Goal: Information Seeking & Learning: Learn about a topic

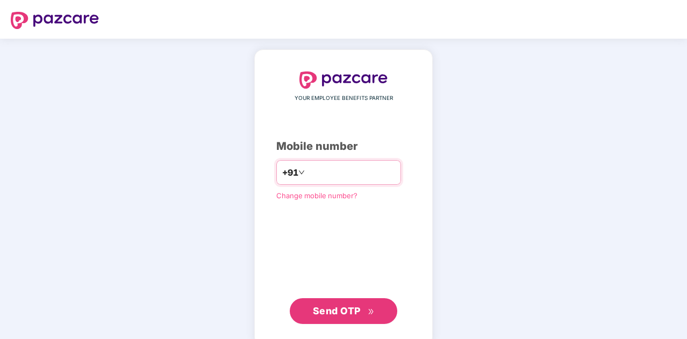
click at [329, 171] on input "number" at bounding box center [351, 172] width 88 height 17
click at [327, 176] on input "number" at bounding box center [351, 172] width 88 height 17
type input "**********"
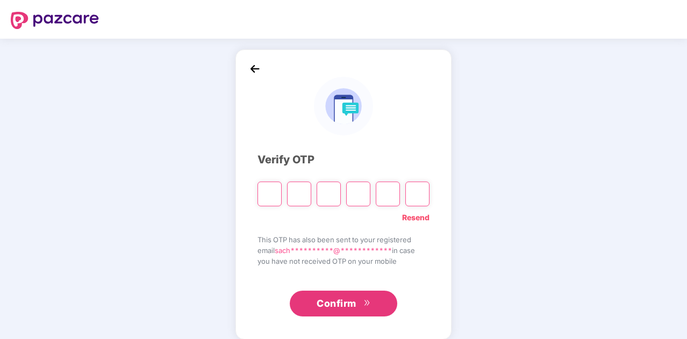
type input "*"
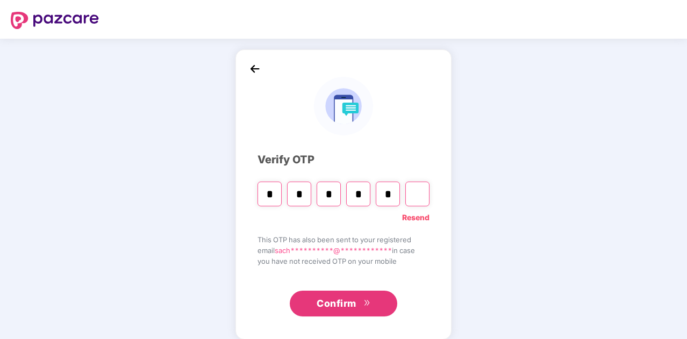
type input "*"
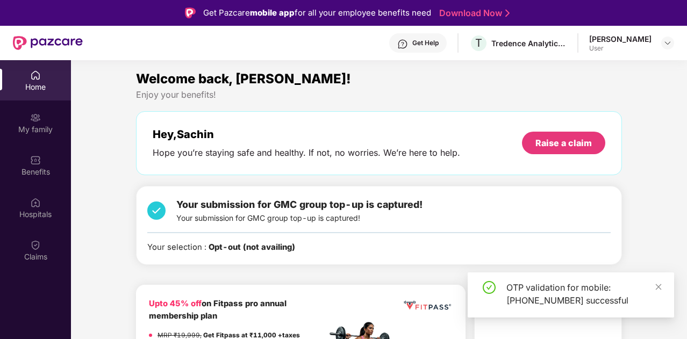
click at [652, 288] on div "OTP validation for mobile: [PHONE_NUMBER] successful" at bounding box center [583, 294] width 155 height 26
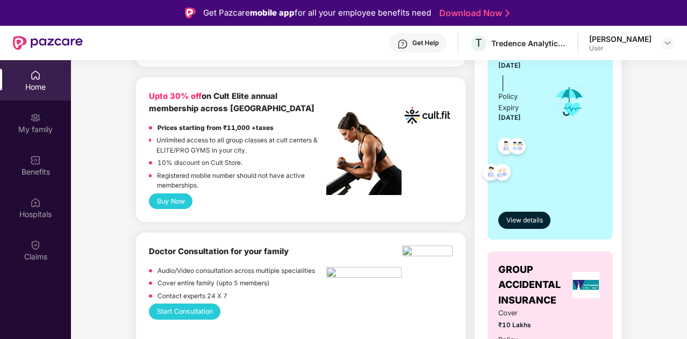
scroll to position [436, 0]
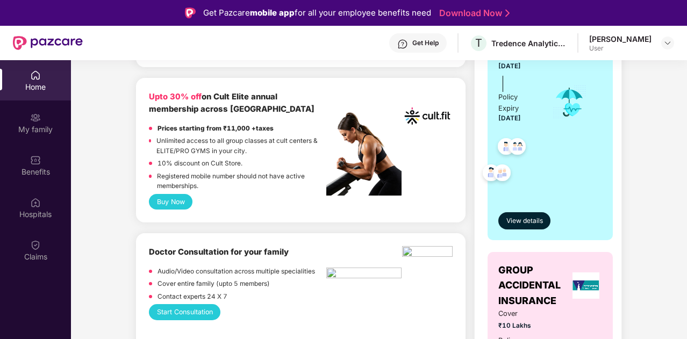
click at [659, 42] on div "[PERSON_NAME] User" at bounding box center [631, 43] width 85 height 19
click at [669, 39] on img at bounding box center [667, 43] width 9 height 9
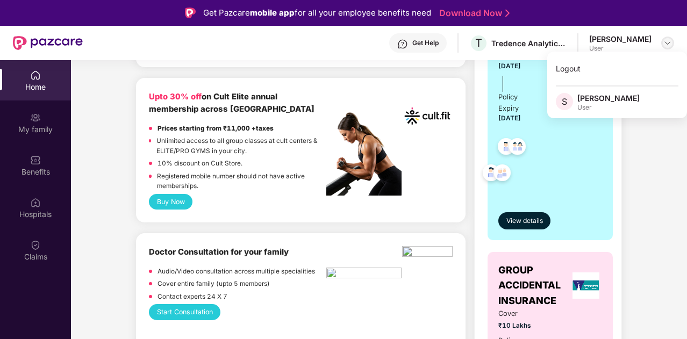
click at [665, 42] on img at bounding box center [667, 43] width 9 height 9
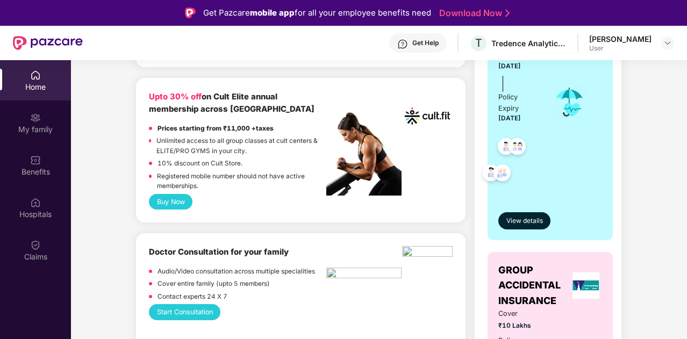
scroll to position [490, 0]
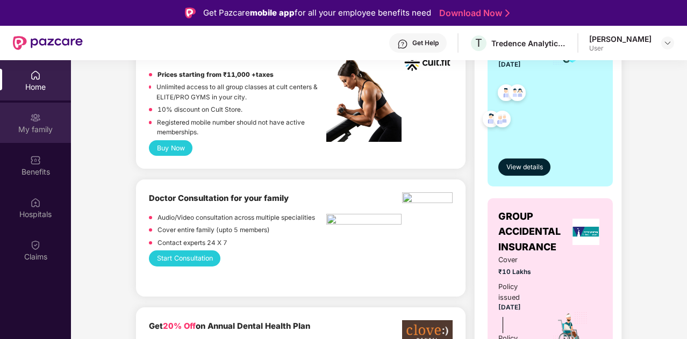
click at [36, 123] on img at bounding box center [35, 117] width 11 height 11
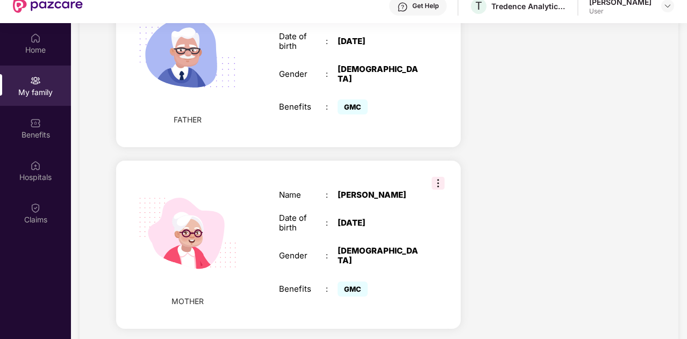
scroll to position [60, 0]
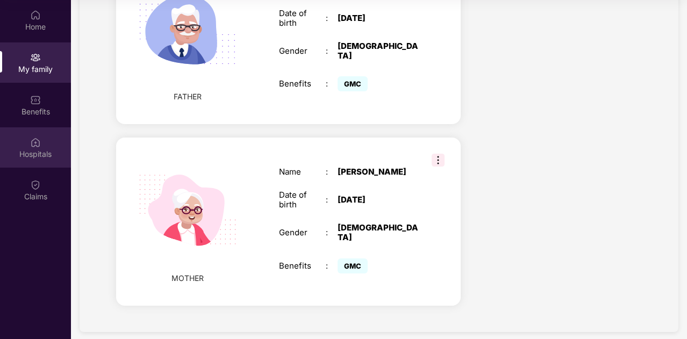
click at [30, 152] on div "Hospitals" at bounding box center [35, 154] width 71 height 11
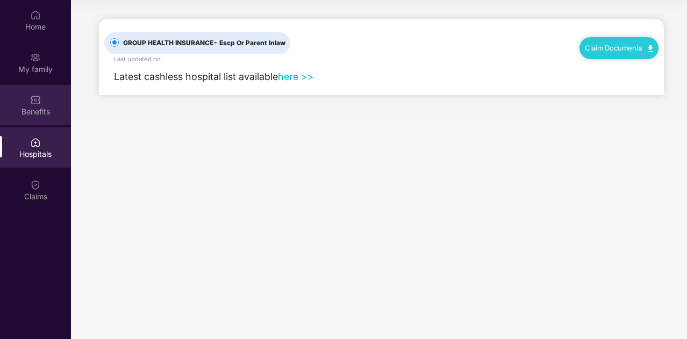
click at [31, 109] on div "Benefits" at bounding box center [35, 111] width 71 height 11
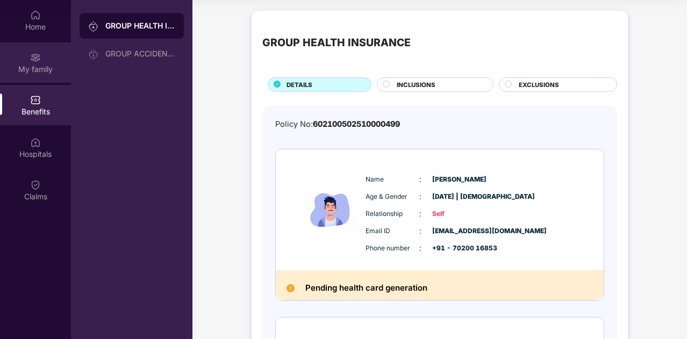
click at [40, 70] on div "My family" at bounding box center [35, 69] width 71 height 11
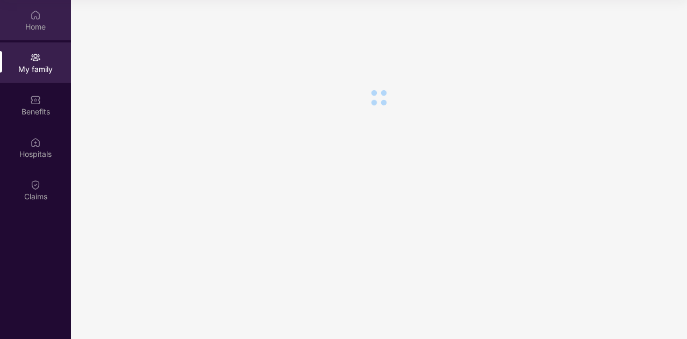
click at [34, 25] on div "Home" at bounding box center [35, 27] width 71 height 11
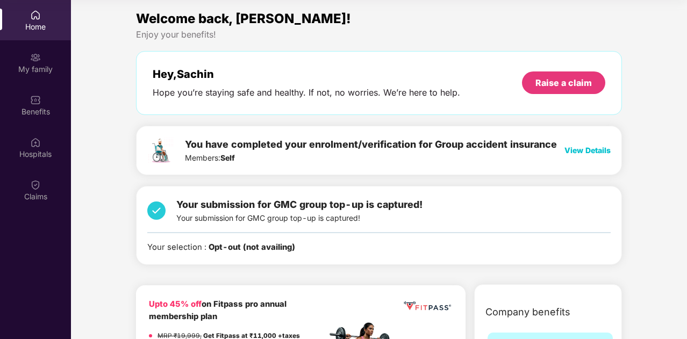
click at [580, 148] on span "View Details" at bounding box center [587, 150] width 46 height 9
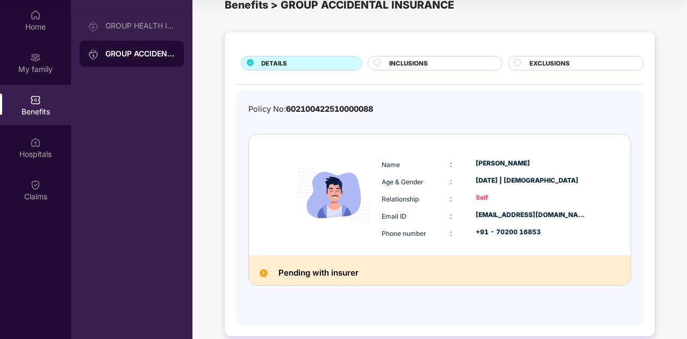
scroll to position [37, 0]
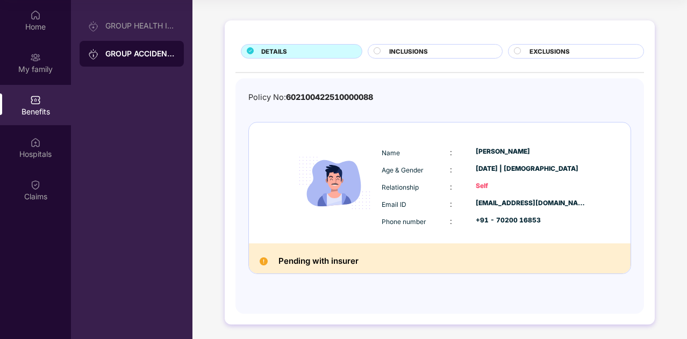
click at [323, 261] on h2 "Pending with insurer" at bounding box center [318, 261] width 80 height 14
click at [432, 54] on div "INCLUSIONS" at bounding box center [440, 52] width 112 height 11
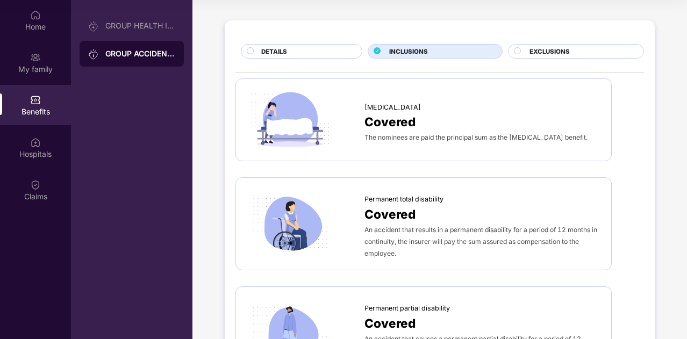
click at [553, 48] on span "EXCLUSIONS" at bounding box center [550, 52] width 40 height 10
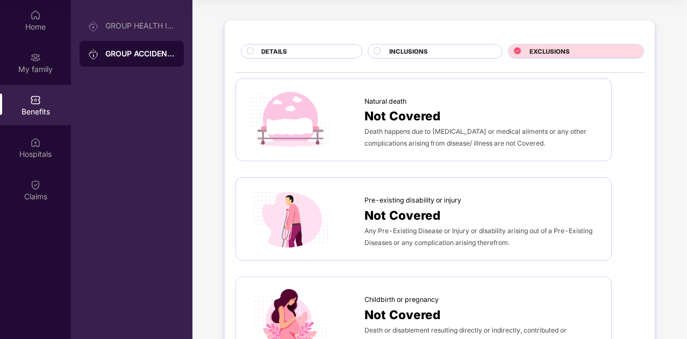
click at [435, 56] on div "INCLUSIONS" at bounding box center [440, 52] width 112 height 11
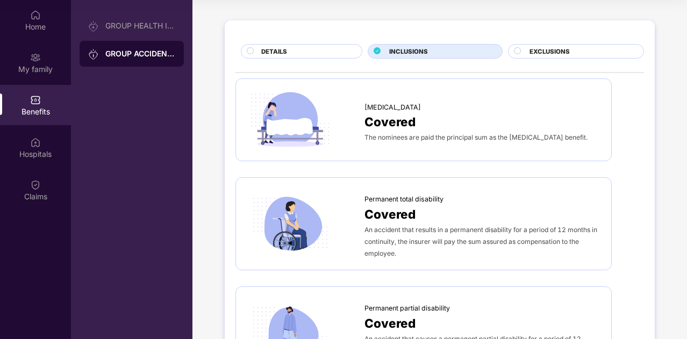
click at [333, 53] on div "DETAILS" at bounding box center [306, 52] width 101 height 11
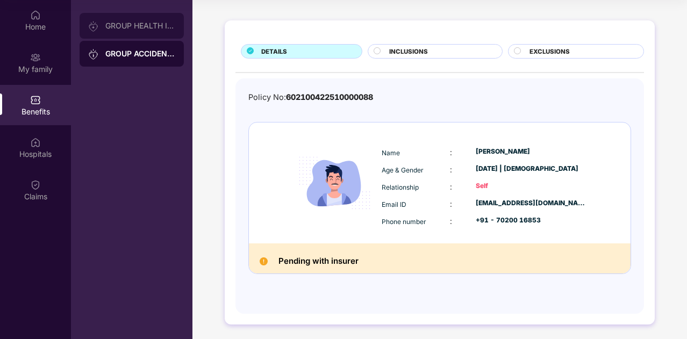
click at [146, 31] on div "GROUP HEALTH INSURANCE" at bounding box center [132, 26] width 104 height 26
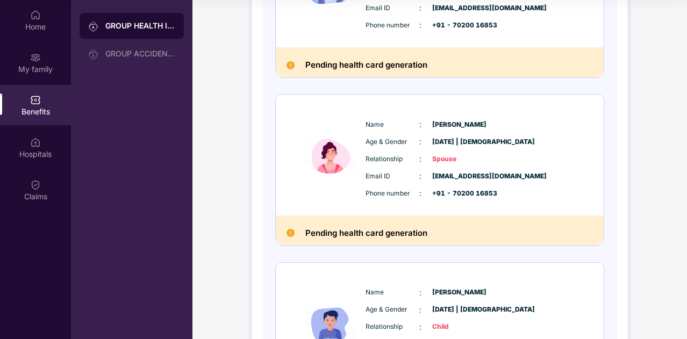
scroll to position [0, 0]
